Goal: Task Accomplishment & Management: Manage account settings

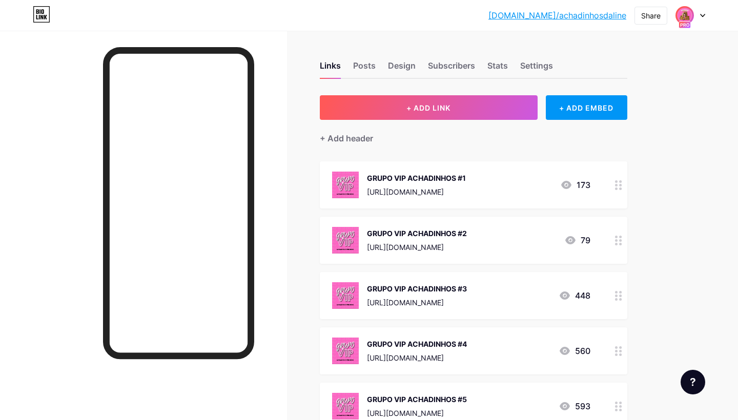
click at [701, 16] on icon at bounding box center [702, 16] width 5 height 4
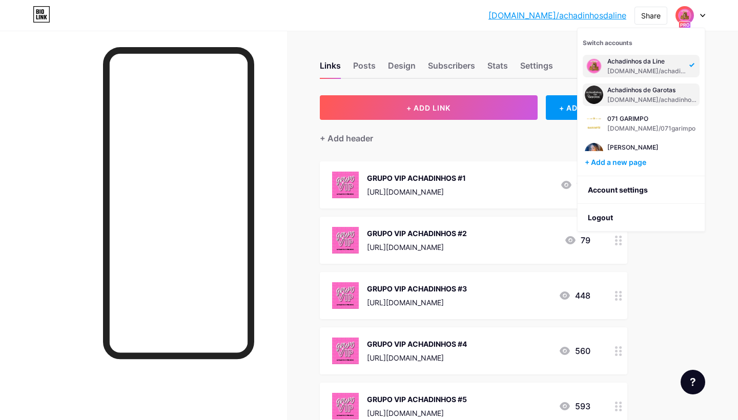
click at [630, 101] on div "[DOMAIN_NAME]/achadinhosdegarota" at bounding box center [652, 100] width 90 height 8
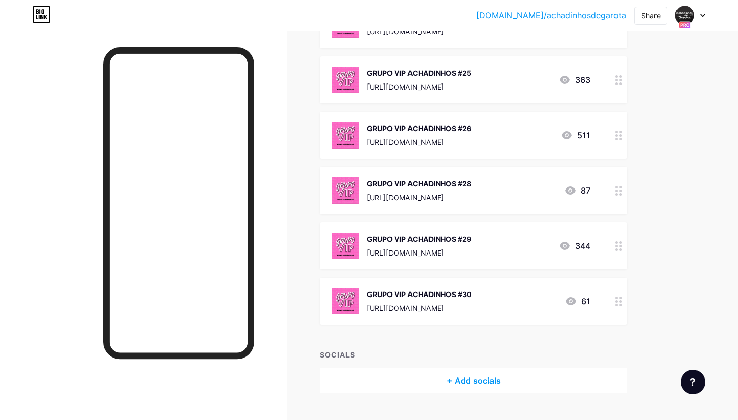
scroll to position [1457, 0]
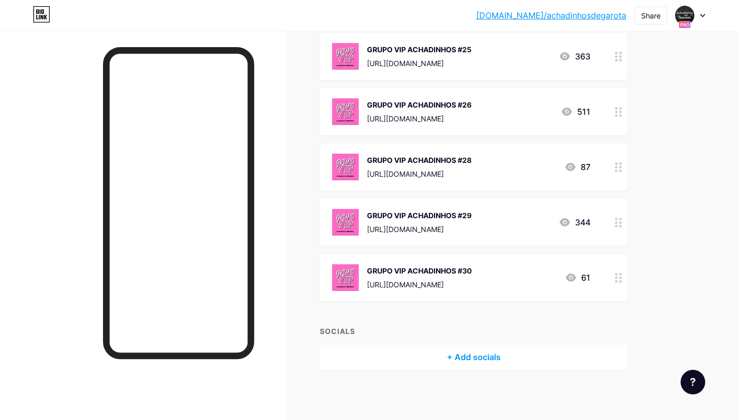
click at [472, 265] on div "GRUPO VIP ACHADINHOS #30" at bounding box center [419, 270] width 105 height 11
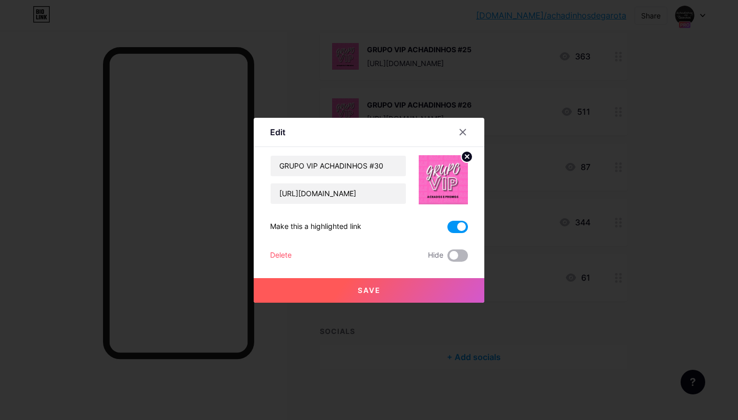
click at [460, 256] on span at bounding box center [457, 256] width 20 height 12
click at [447, 258] on input "checkbox" at bounding box center [447, 258] width 0 height 0
click at [461, 294] on button "Save" at bounding box center [369, 290] width 231 height 25
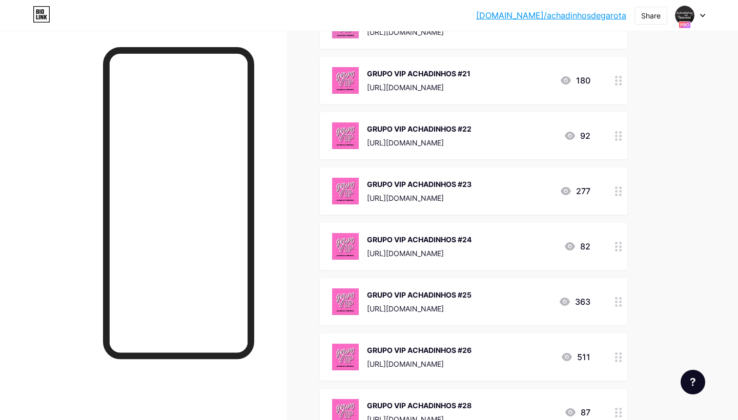
scroll to position [1184, 0]
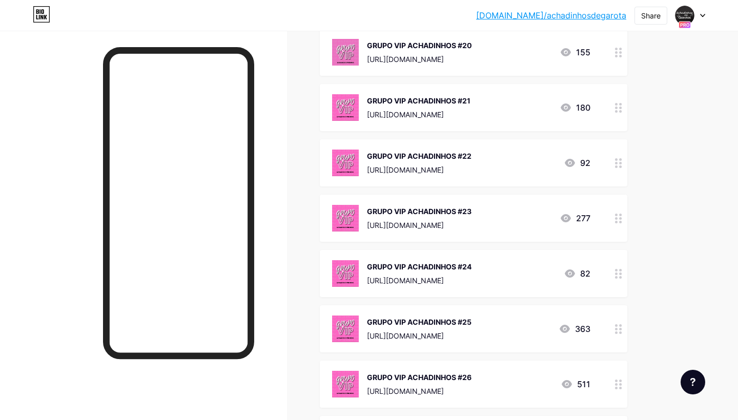
click at [470, 108] on div "GRUPO VIP ACHADINHOS #21 [URL][DOMAIN_NAME]" at bounding box center [419, 107] width 104 height 27
click at [452, 259] on span at bounding box center [457, 256] width 20 height 12
click at [447, 258] on input "checkbox" at bounding box center [447, 258] width 0 height 0
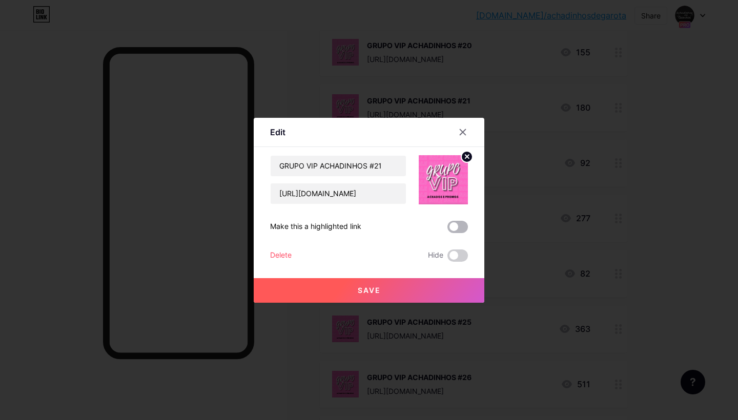
click at [456, 231] on span at bounding box center [457, 227] width 20 height 12
click at [447, 230] on input "checkbox" at bounding box center [447, 230] width 0 height 0
click at [448, 287] on button "Save" at bounding box center [369, 290] width 231 height 25
